Goal: Navigation & Orientation: Find specific page/section

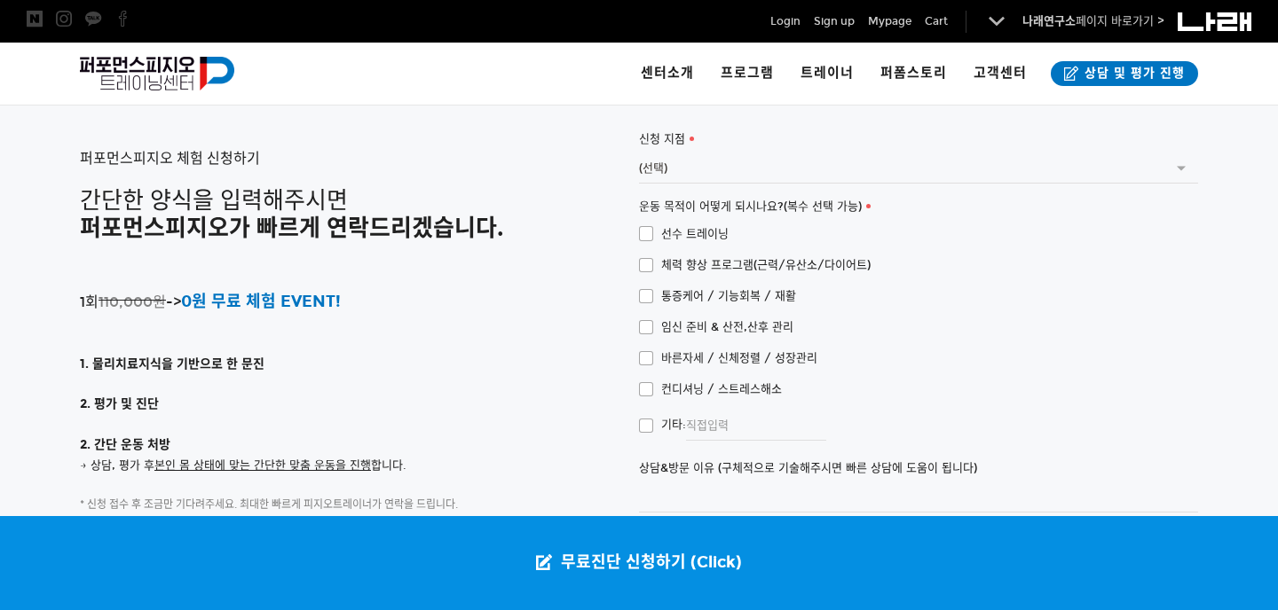
scroll to position [3975, 0]
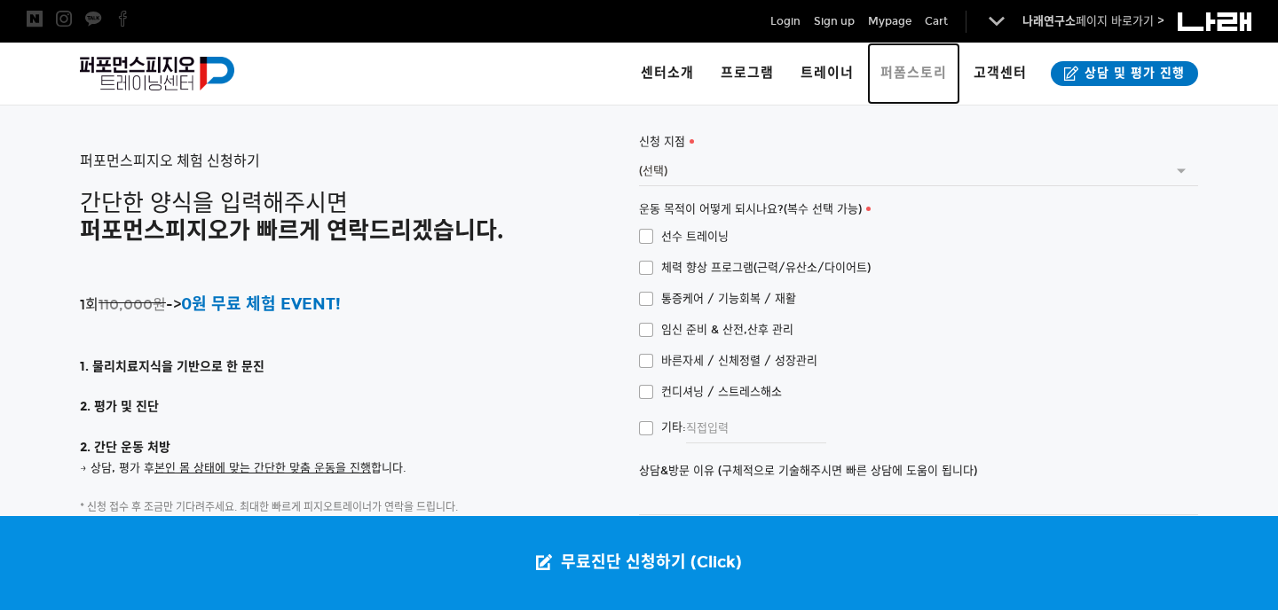
click at [924, 68] on span "퍼폼스토리" at bounding box center [913, 73] width 67 height 16
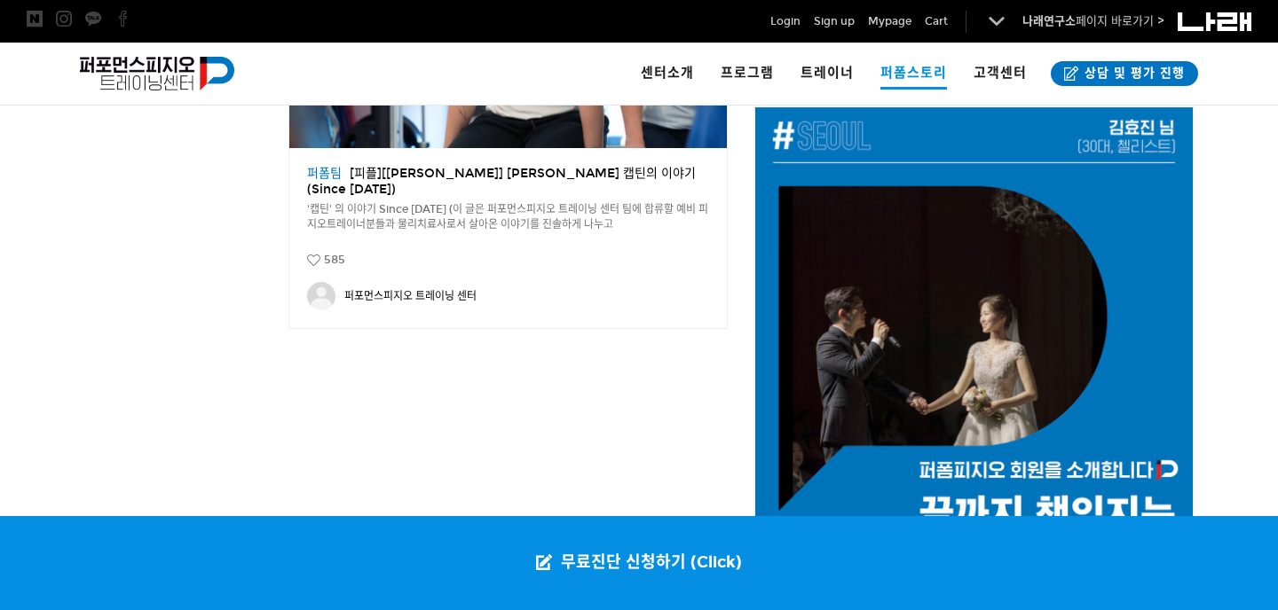
scroll to position [2740, 0]
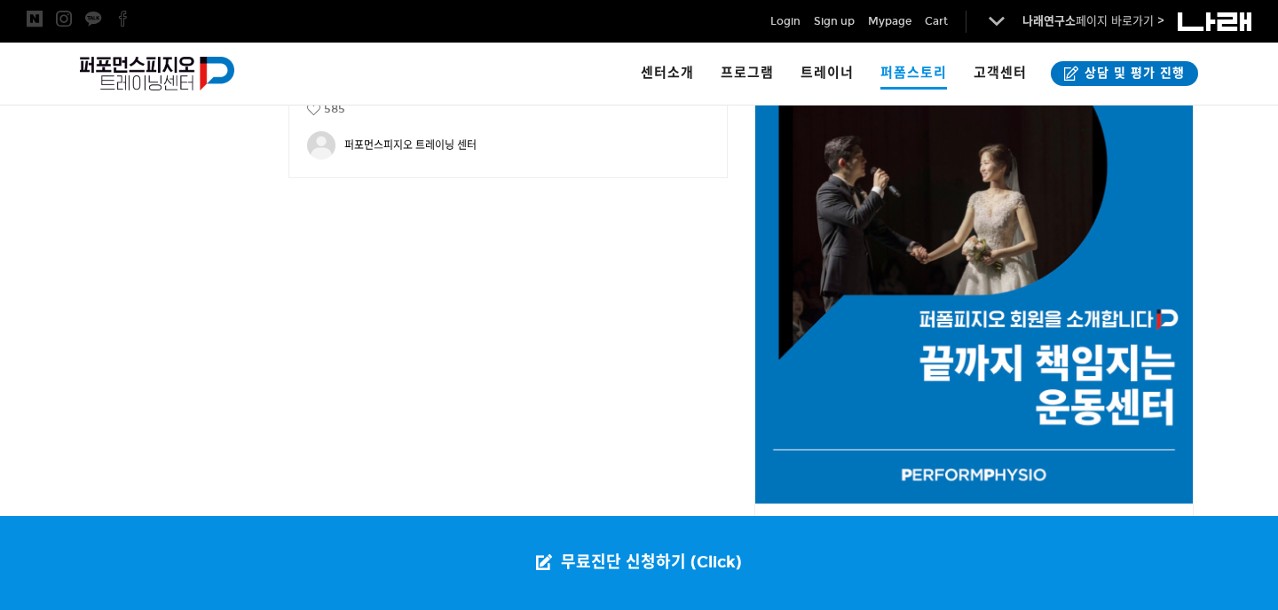
click at [1084, 319] on img at bounding box center [973, 230] width 437 height 547
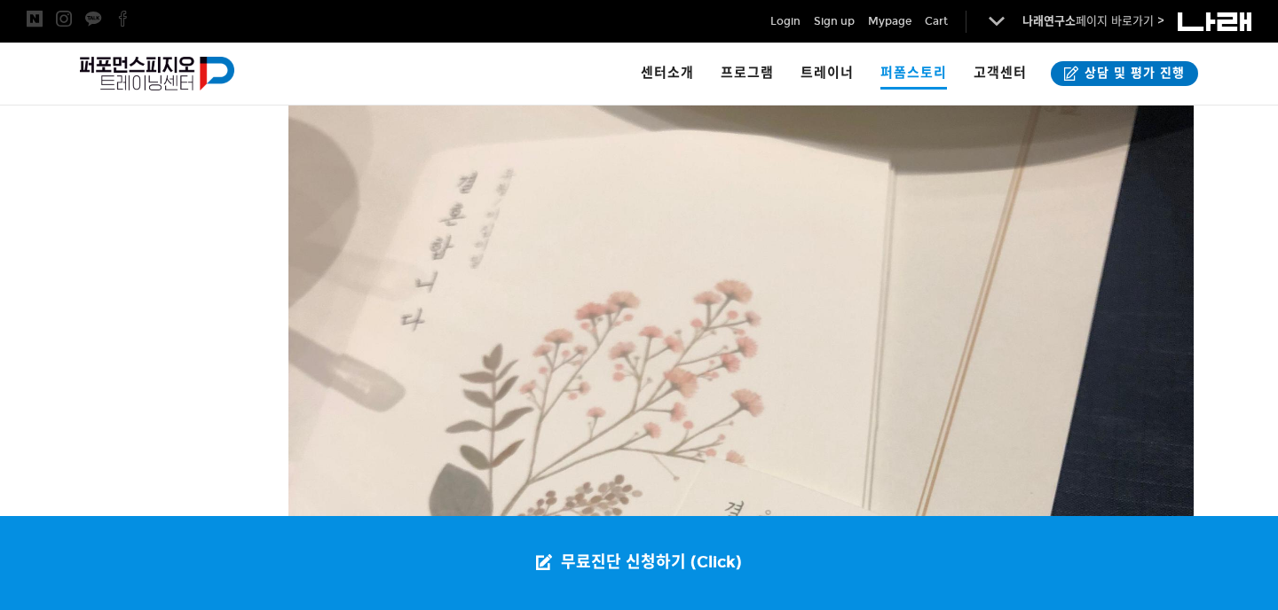
scroll to position [5501, 0]
